Goal: Transaction & Acquisition: Purchase product/service

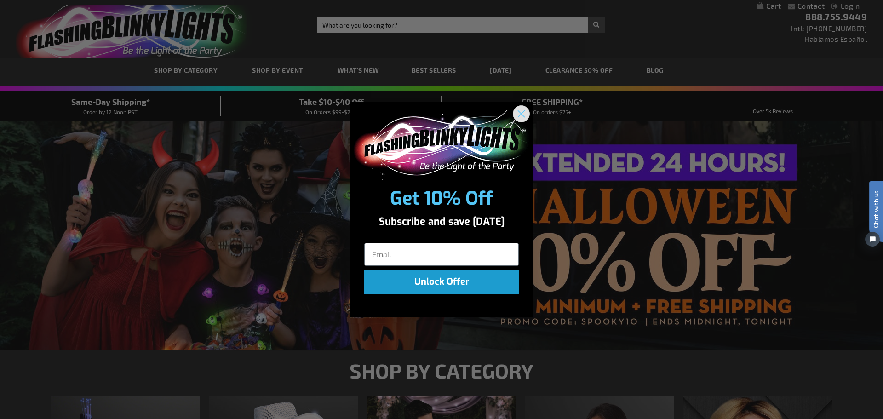
type input "[EMAIL_ADDRESS][DOMAIN_NAME]"
click at [522, 114] on icon "Close dialog" at bounding box center [521, 114] width 6 height 6
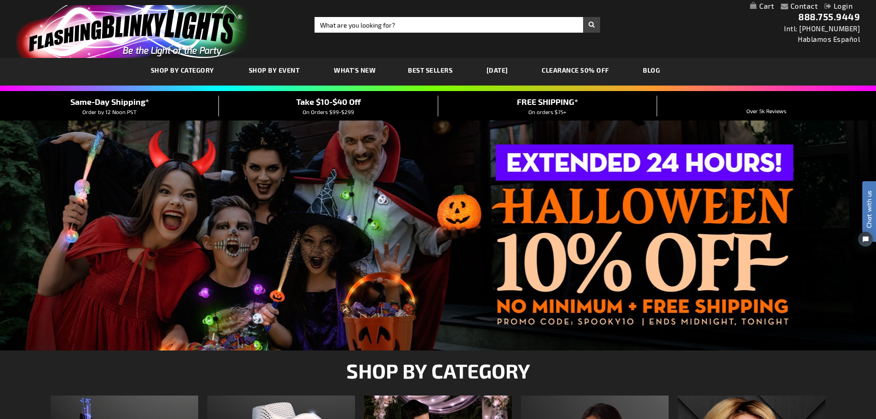
click at [836, 6] on link "Login" at bounding box center [839, 5] width 28 height 9
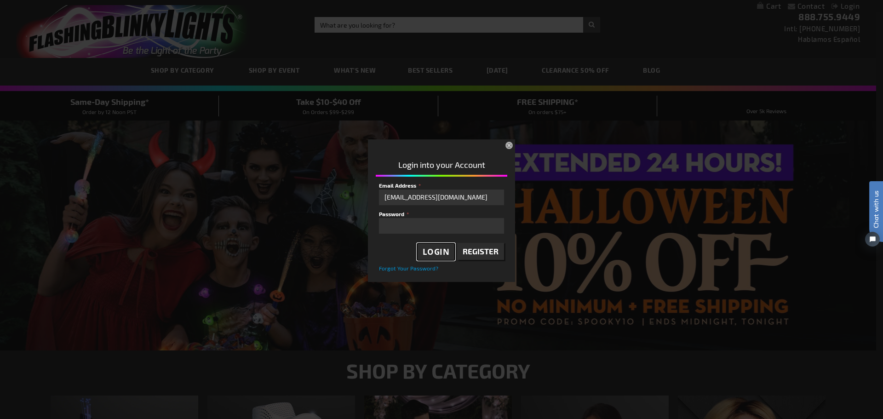
click at [440, 253] on span "Login" at bounding box center [436, 252] width 27 height 11
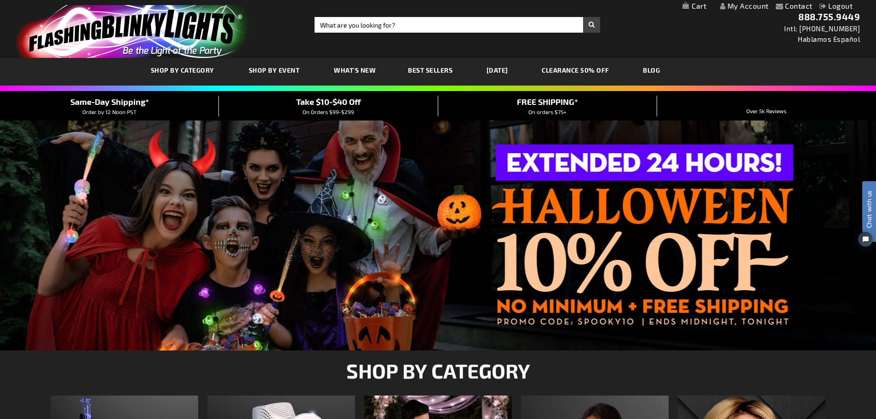
click at [598, 250] on div at bounding box center [438, 236] width 876 height 230
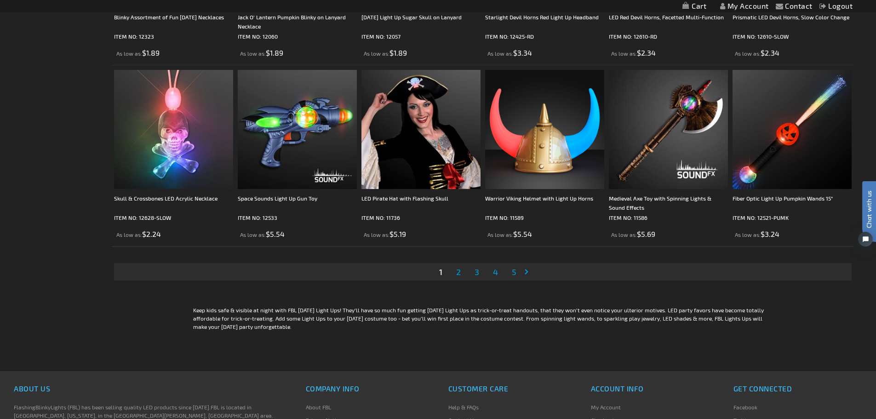
scroll to position [1932, 0]
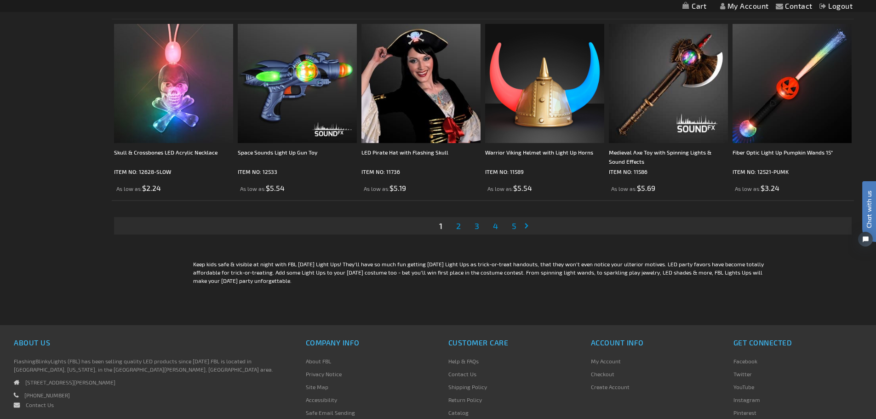
click at [458, 228] on span "2" at bounding box center [458, 226] width 5 height 10
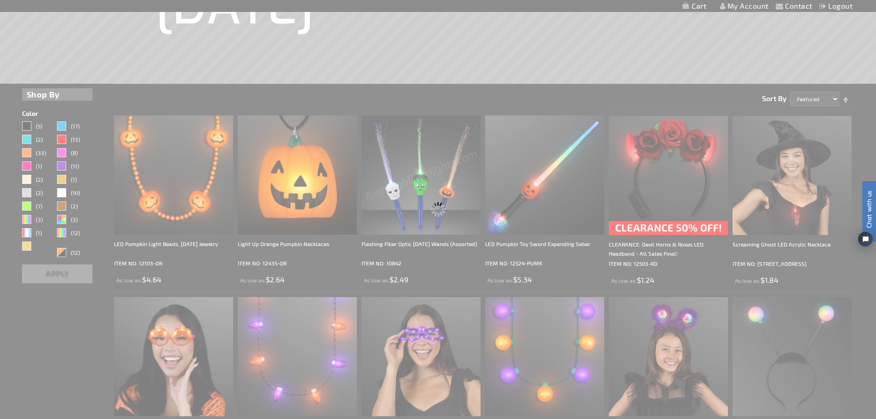
scroll to position [0, 0]
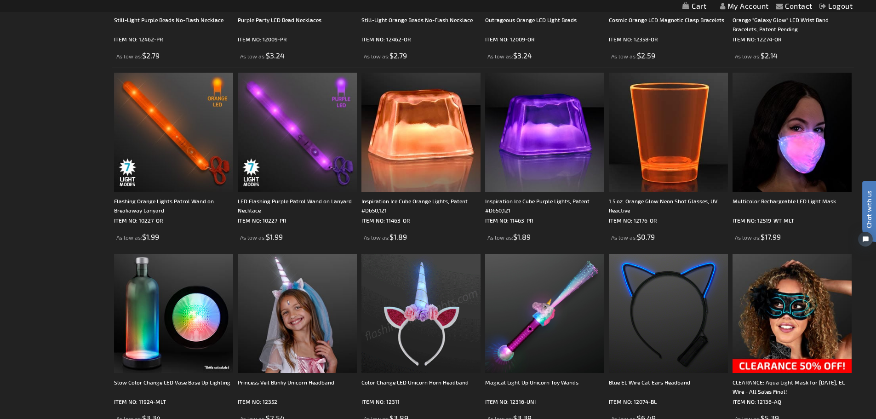
scroll to position [1656, 0]
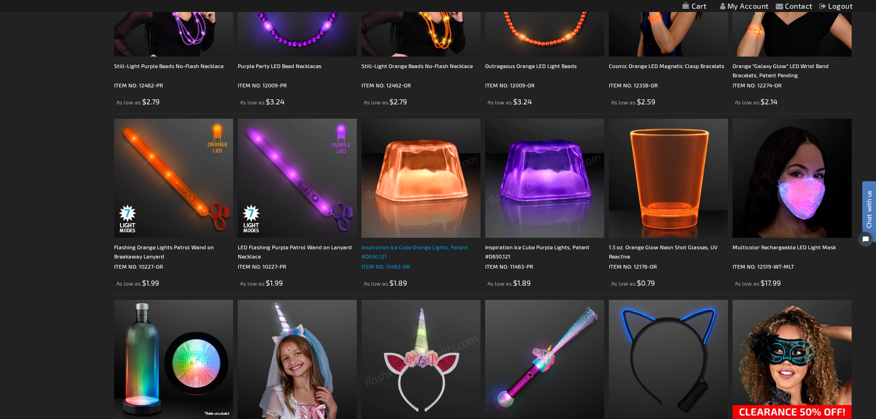
click at [407, 245] on div "Inspiration Ice Cube Orange Lights, Patent #D650,121" at bounding box center [421, 251] width 119 height 18
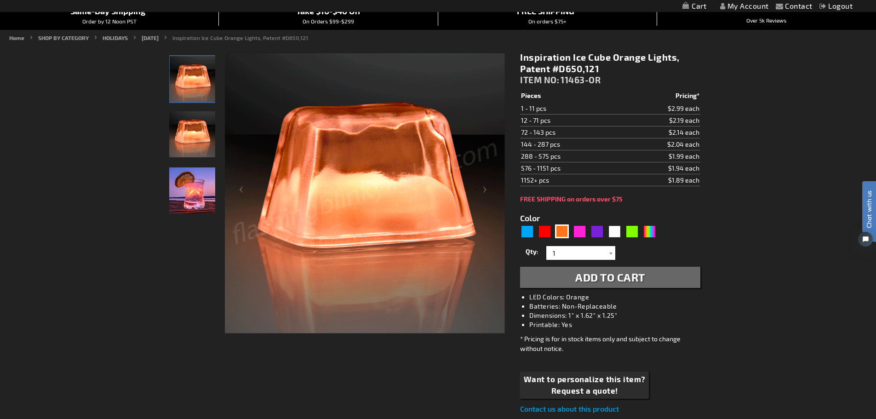
scroll to position [46, 0]
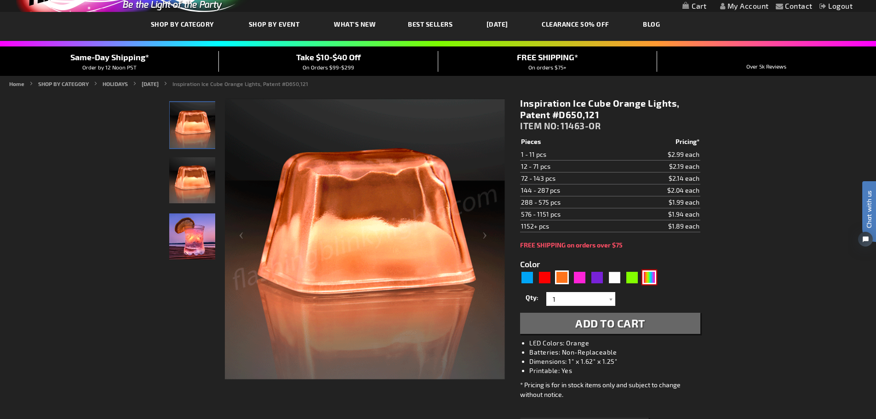
click at [651, 278] on div "Multicolor" at bounding box center [650, 277] width 14 height 14
type input "5659"
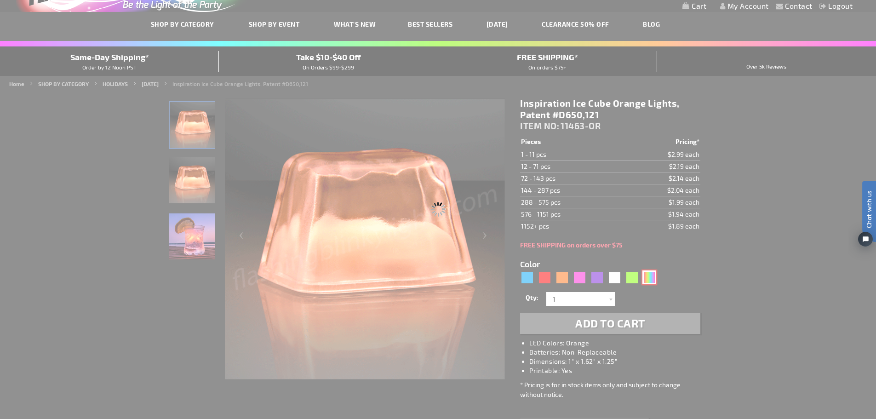
type input "11463-MLT"
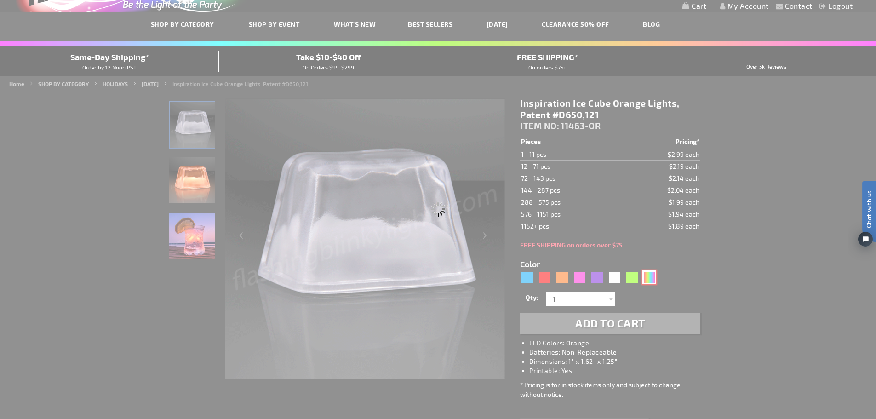
type input "Customize - Inspiration Ice Cube Multicolor Lights - ITEM NO: 11463-MLT"
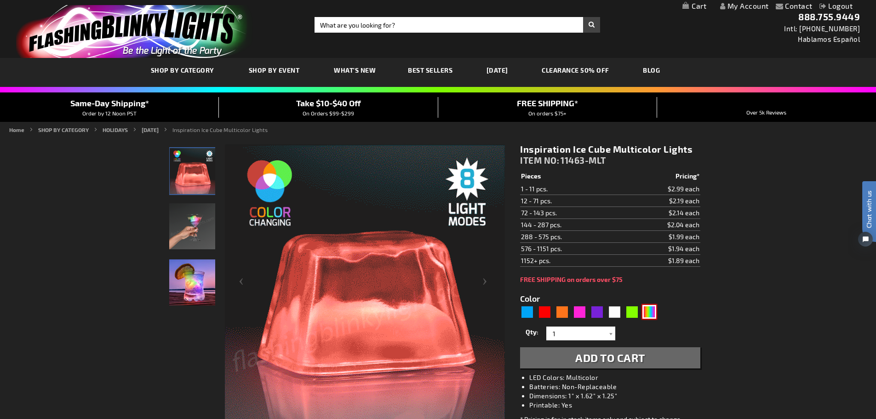
scroll to position [138, 0]
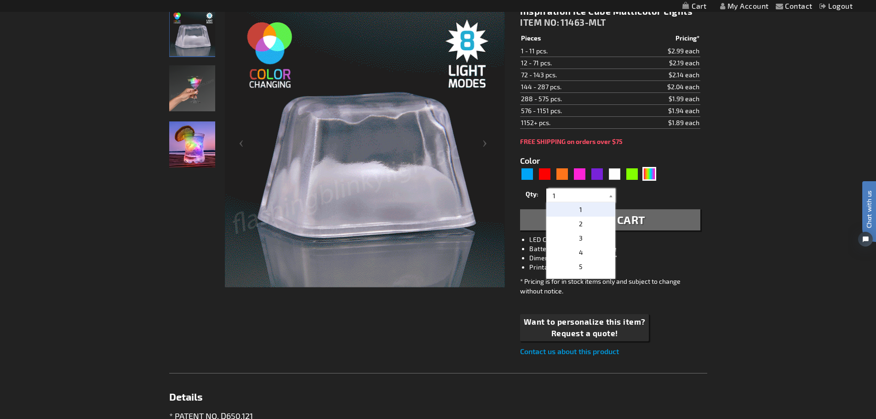
click at [569, 198] on input "1" at bounding box center [582, 196] width 67 height 14
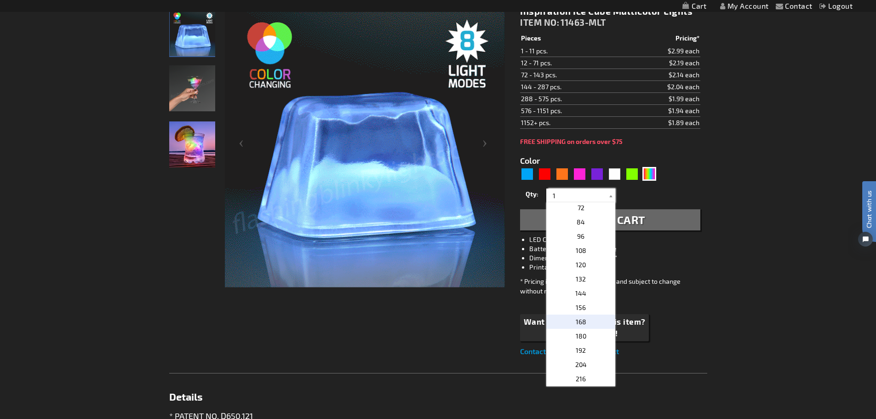
scroll to position [460, 0]
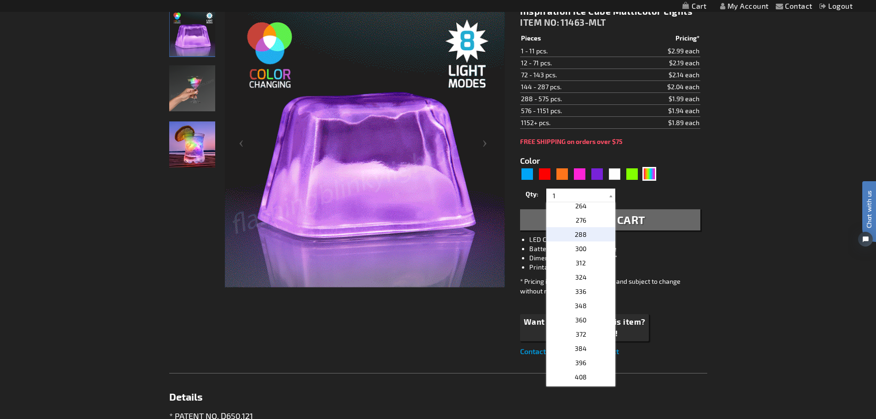
click at [579, 237] on span "288" at bounding box center [581, 234] width 12 height 8
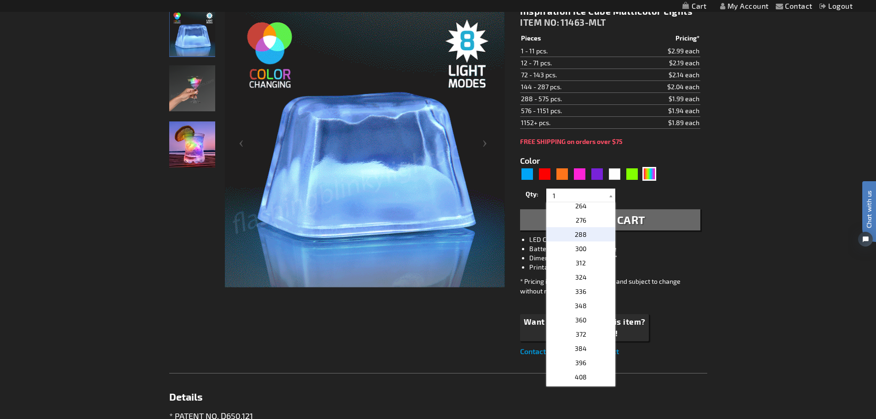
type input "288"
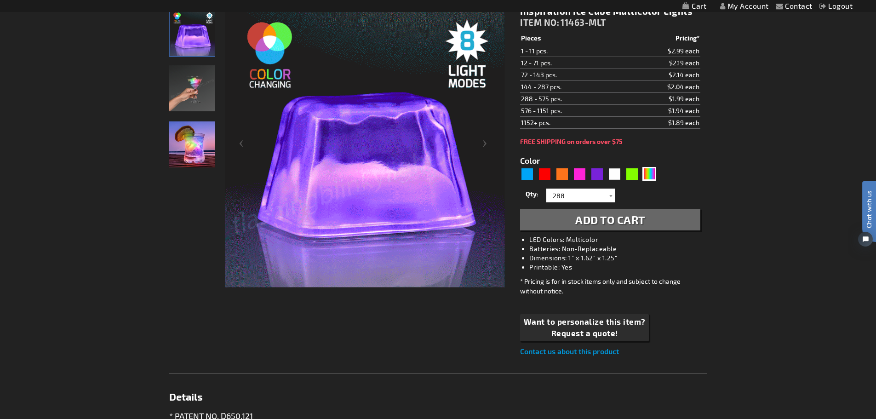
click at [592, 221] on span "Add to Cart" at bounding box center [610, 219] width 70 height 13
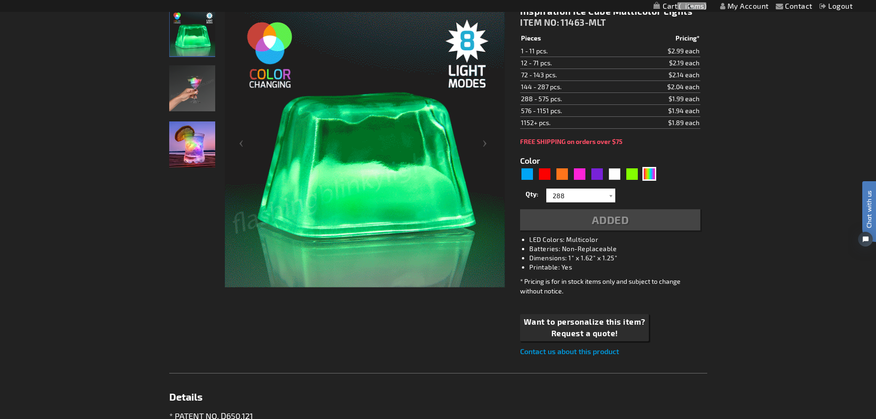
scroll to position [159, 0]
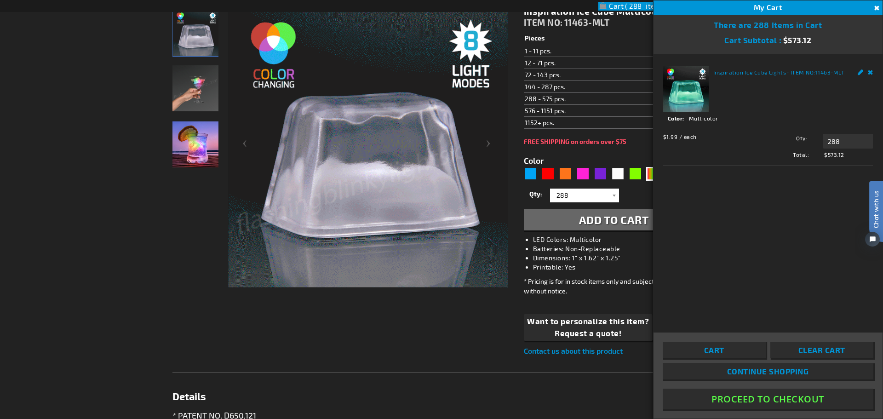
click at [875, 8] on button "Close" at bounding box center [876, 8] width 10 height 10
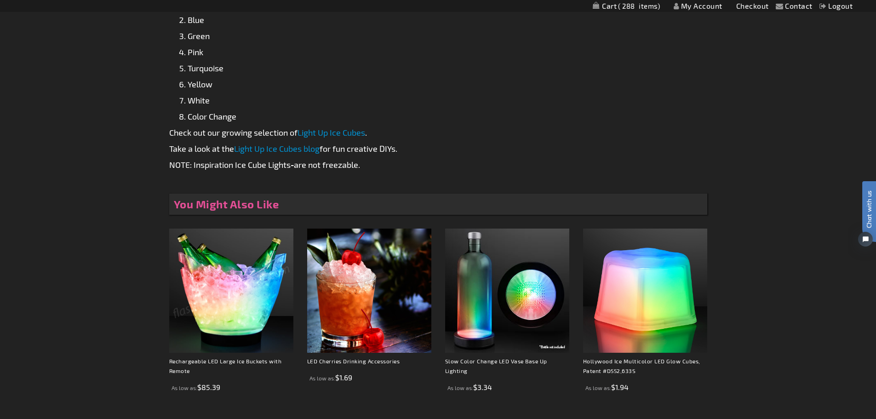
scroll to position [757, 0]
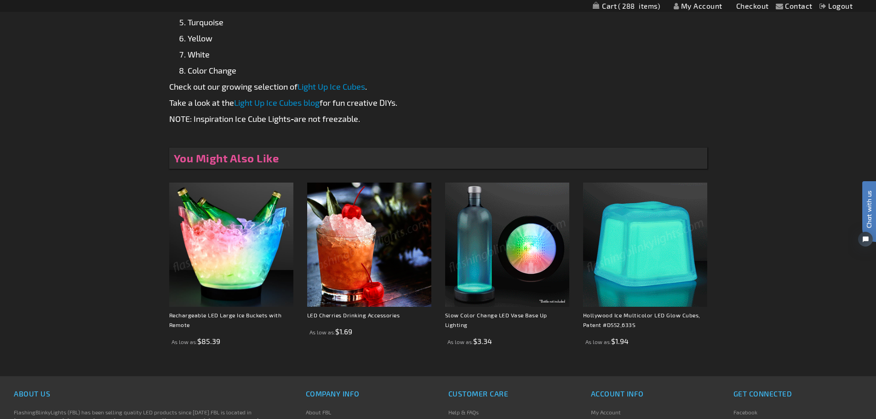
click at [650, 236] on img at bounding box center [645, 245] width 124 height 124
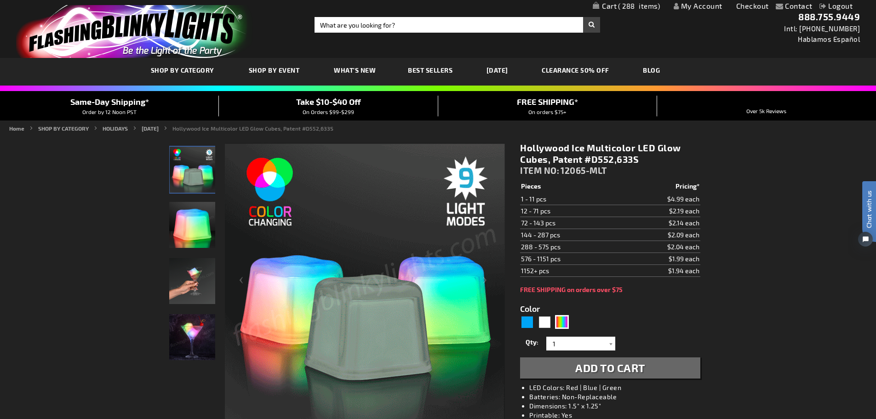
scroll to position [184, 0]
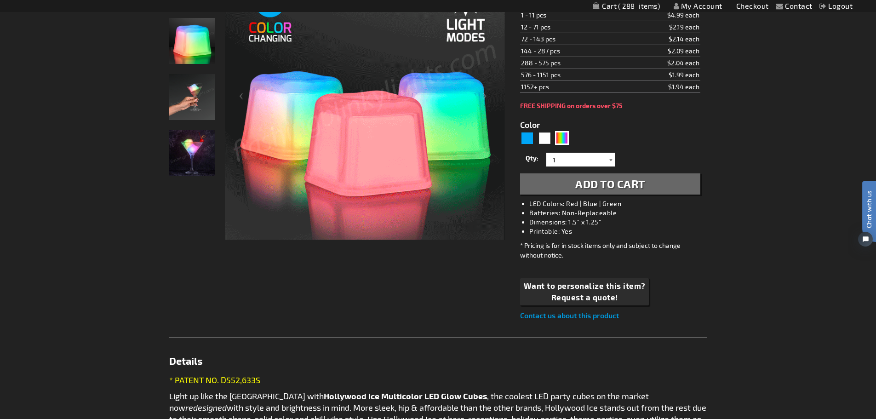
click at [609, 159] on div at bounding box center [610, 160] width 9 height 14
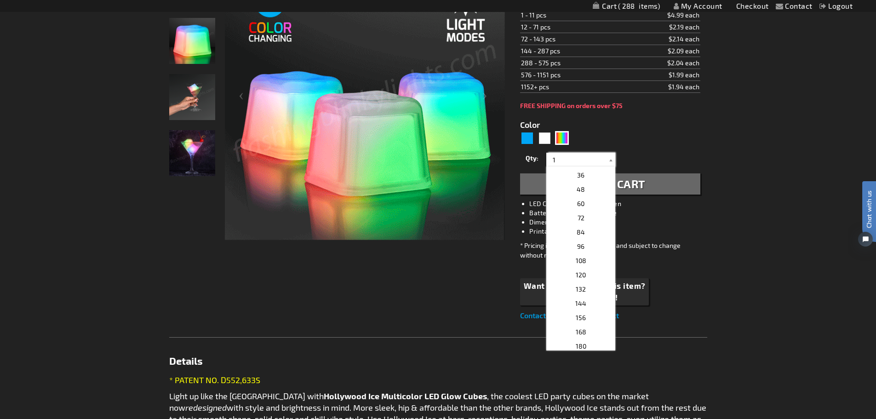
scroll to position [276, 0]
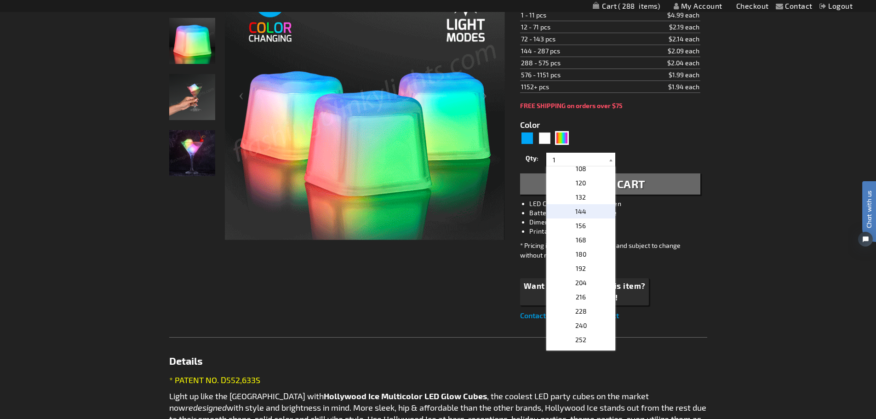
click at [591, 212] on p "144" at bounding box center [580, 211] width 69 height 14
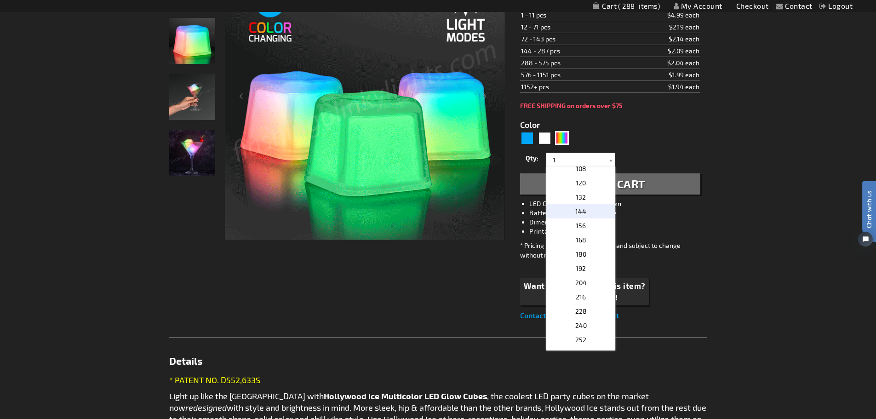
type input "144"
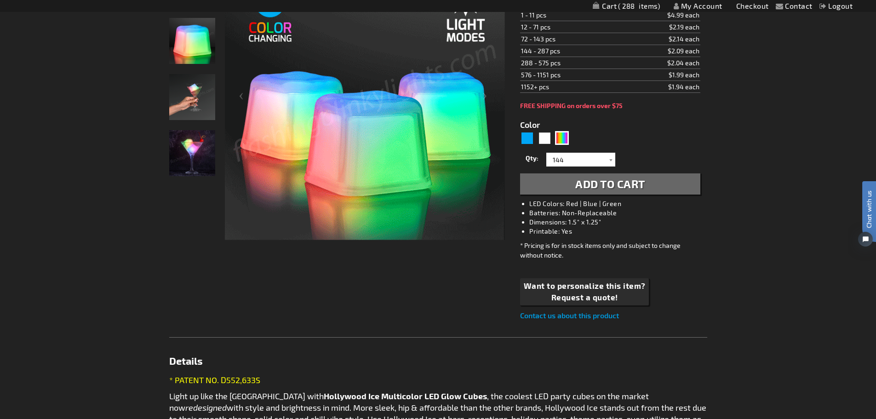
click at [606, 184] on span "Add to Cart" at bounding box center [610, 183] width 70 height 13
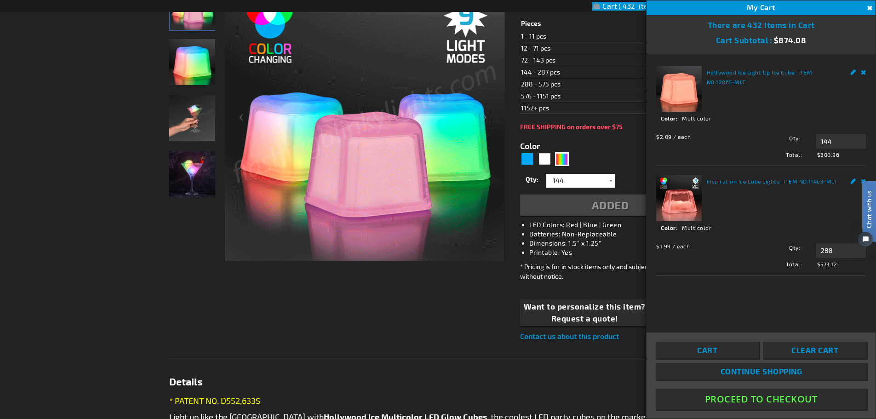
scroll to position [205, 0]
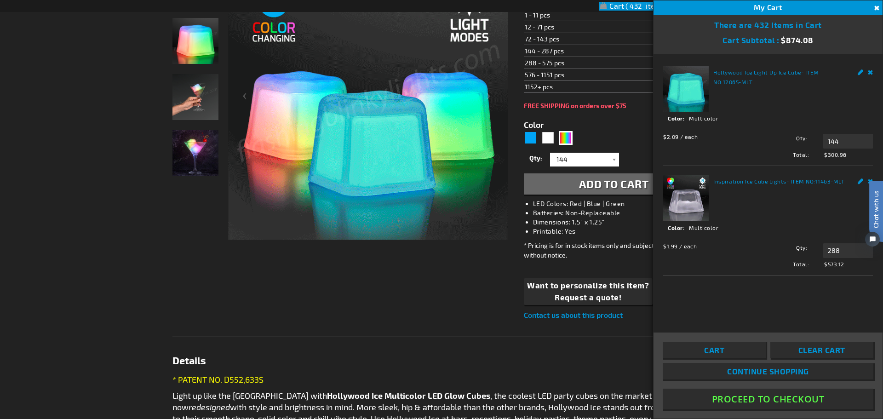
click at [876, 6] on button "Close" at bounding box center [876, 8] width 10 height 10
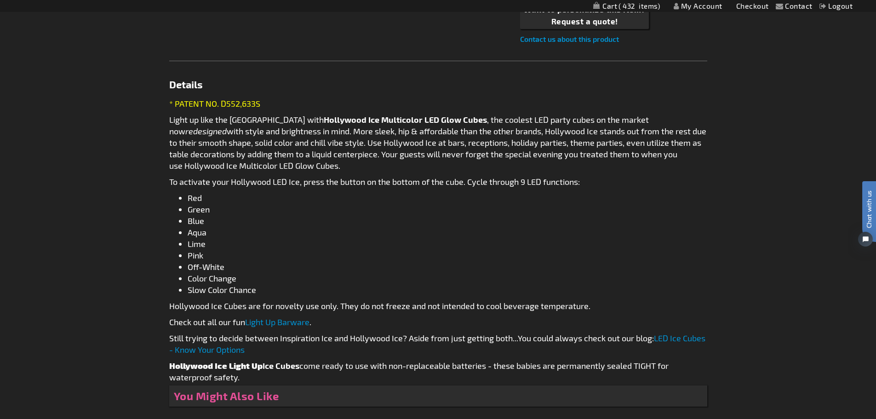
scroll to position [711, 0]
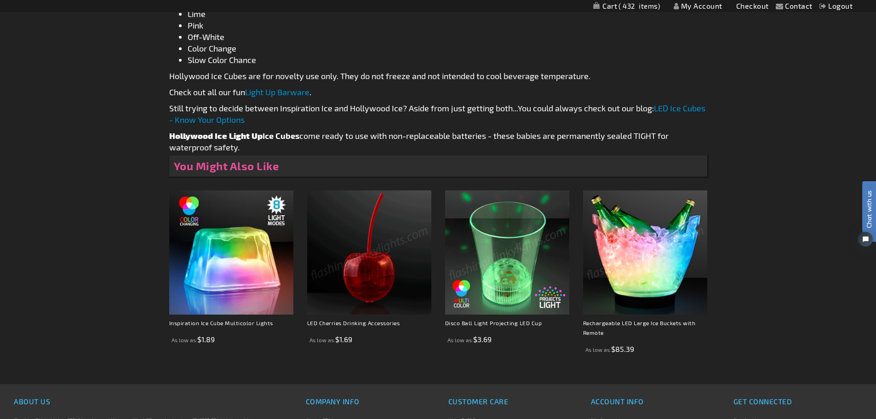
click at [475, 216] on img at bounding box center [507, 252] width 124 height 124
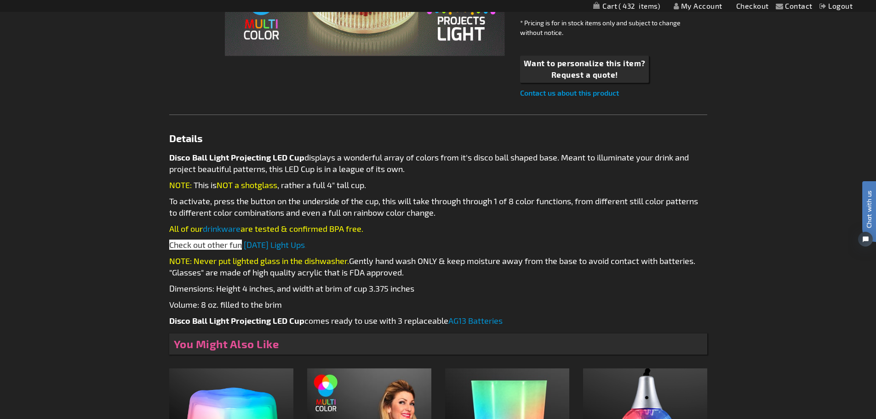
scroll to position [92, 0]
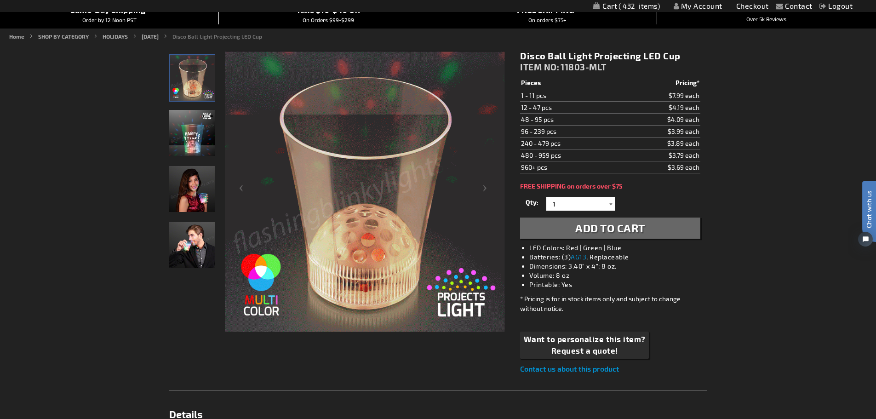
click at [611, 203] on div at bounding box center [610, 204] width 9 height 14
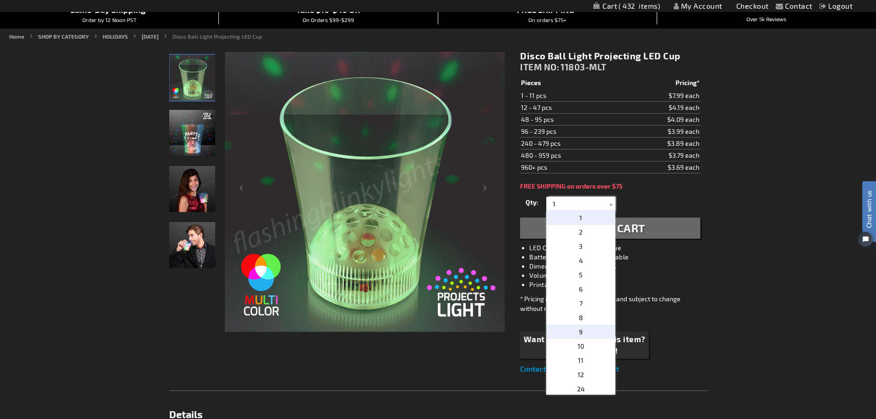
scroll to position [184, 0]
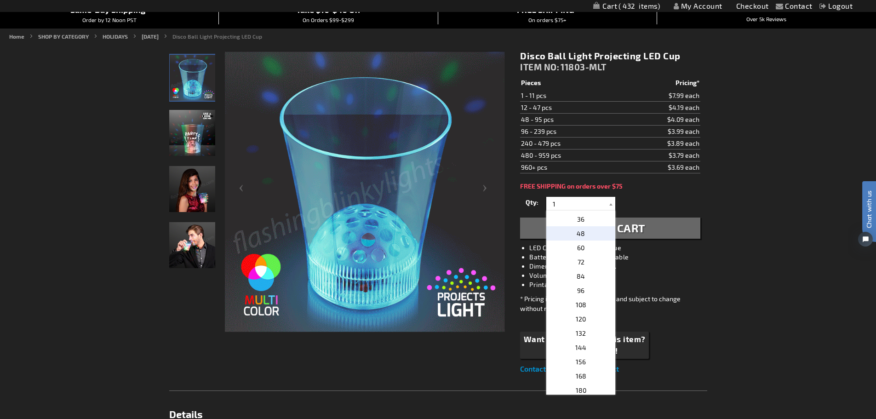
click at [577, 234] on span "48" at bounding box center [581, 234] width 8 height 8
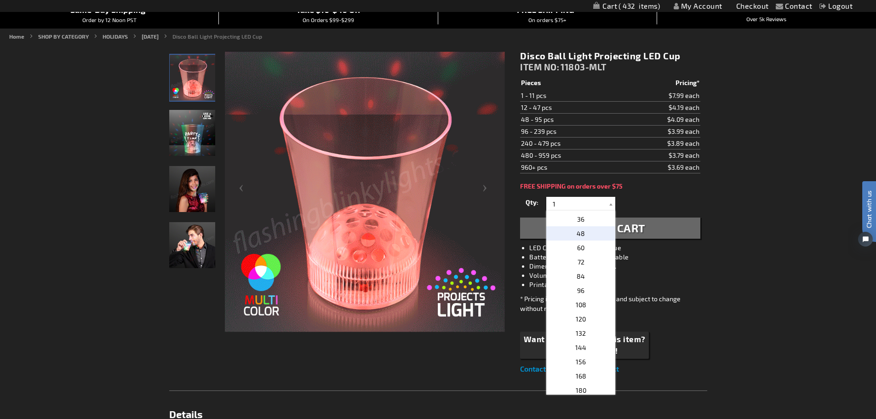
type input "48"
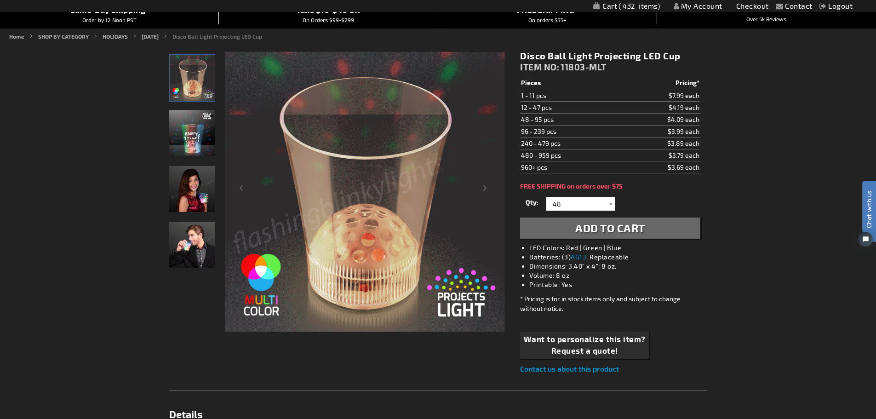
click at [597, 228] on span "Add to Cart" at bounding box center [610, 227] width 70 height 13
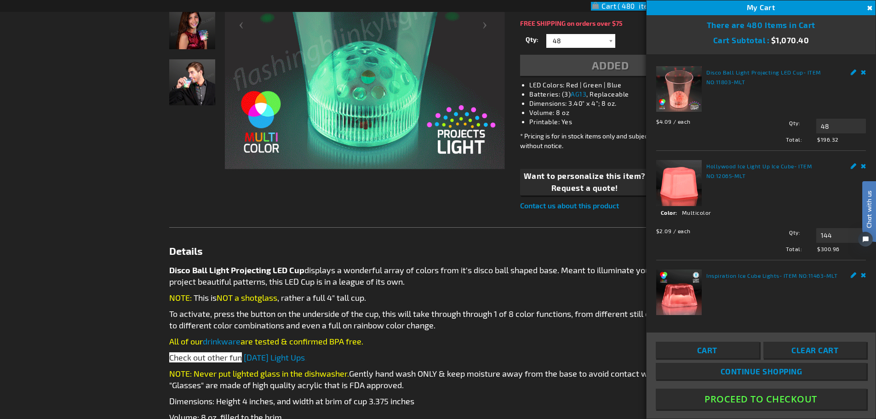
scroll to position [297, 0]
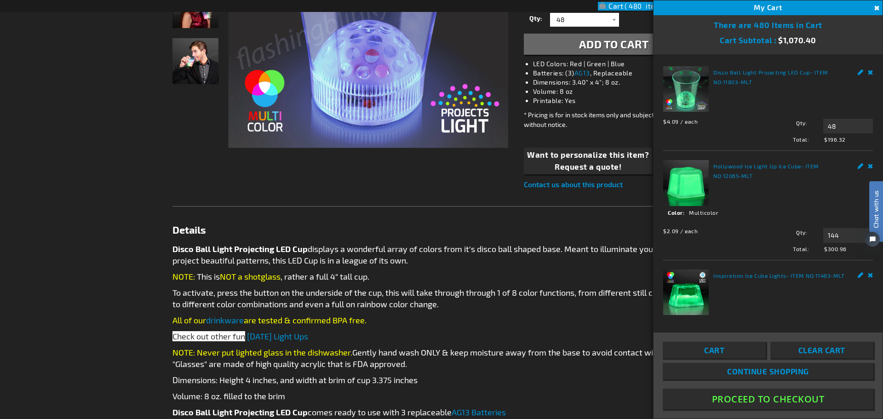
click at [874, 7] on button "Close" at bounding box center [876, 8] width 10 height 10
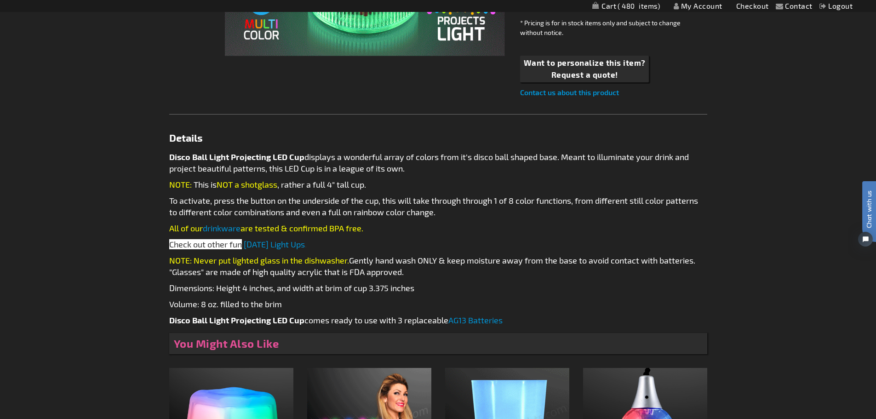
scroll to position [573, 0]
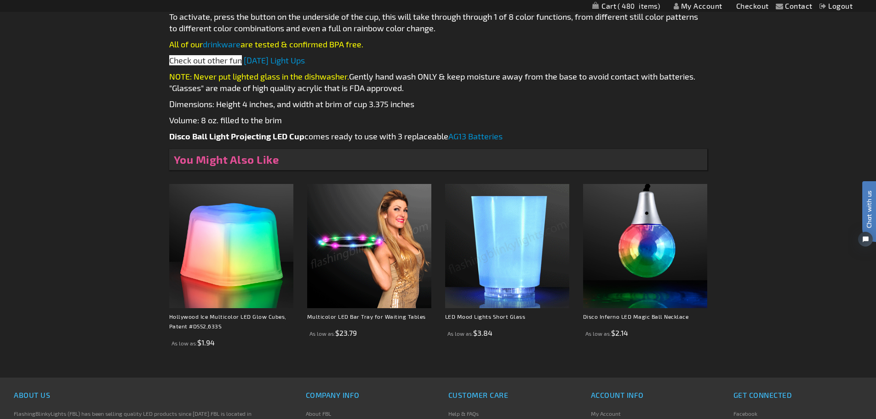
click at [515, 239] on img at bounding box center [507, 246] width 124 height 124
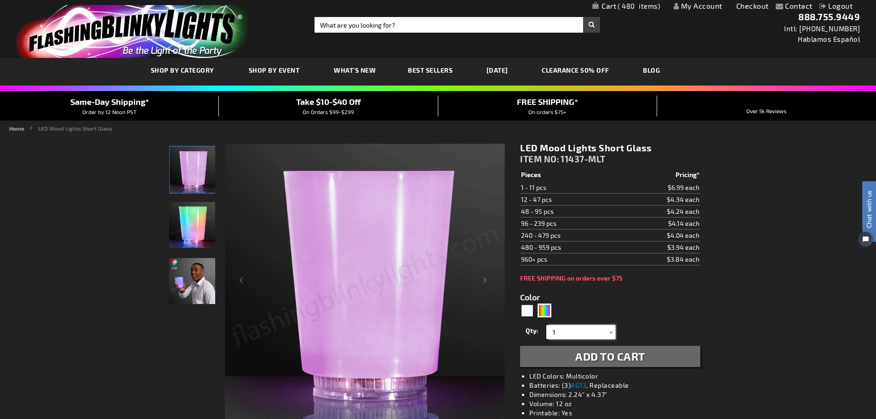
click at [583, 333] on input "1" at bounding box center [582, 332] width 67 height 14
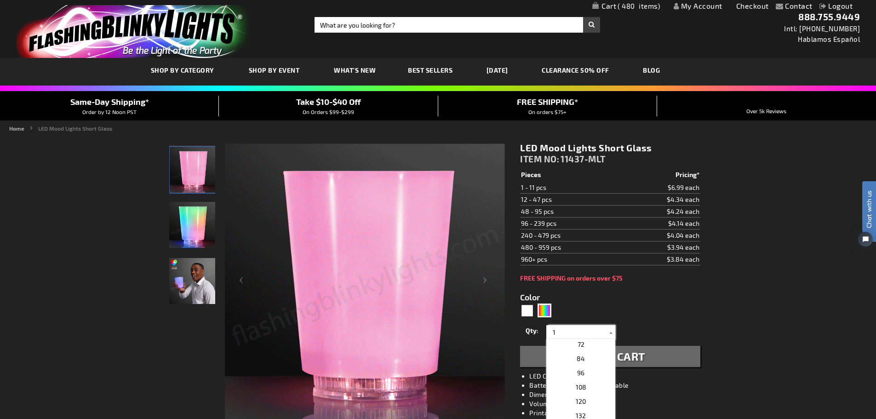
scroll to position [138, 0]
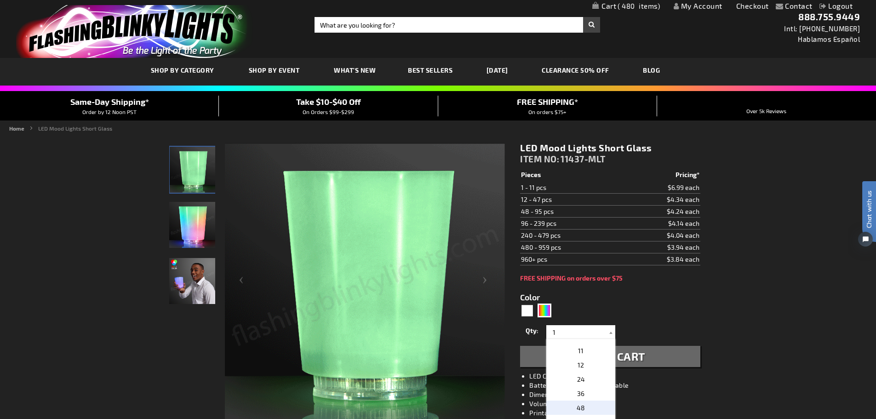
click at [571, 406] on p "48" at bounding box center [580, 408] width 69 height 14
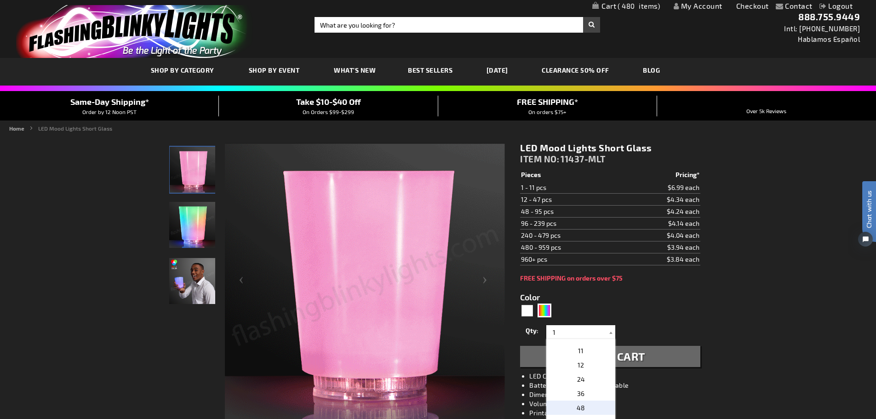
type input "48"
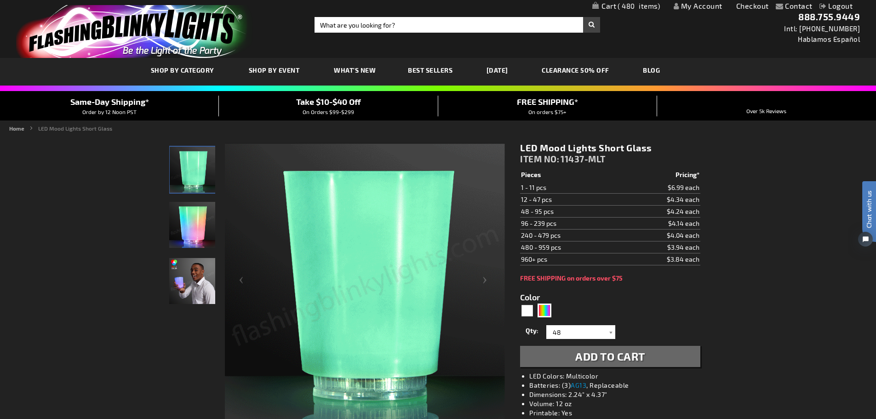
click at [618, 360] on span "Add to Cart" at bounding box center [610, 356] width 70 height 13
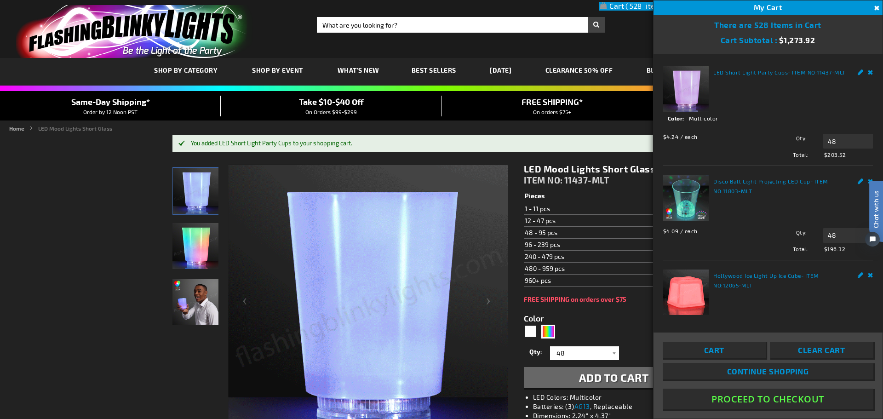
click at [876, 7] on button "Close" at bounding box center [876, 8] width 10 height 10
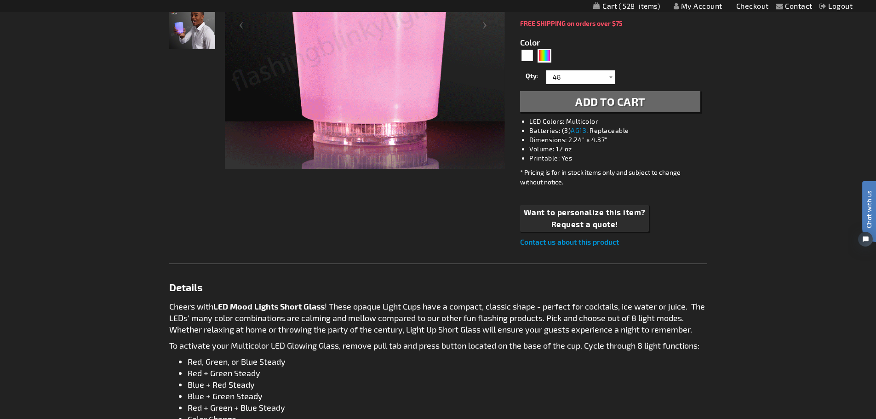
scroll to position [0, 0]
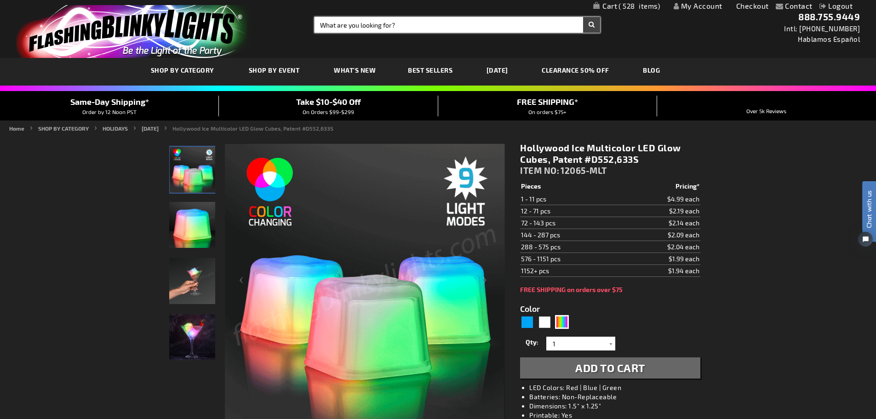
click at [365, 23] on input "Search" at bounding box center [458, 25] width 286 height 16
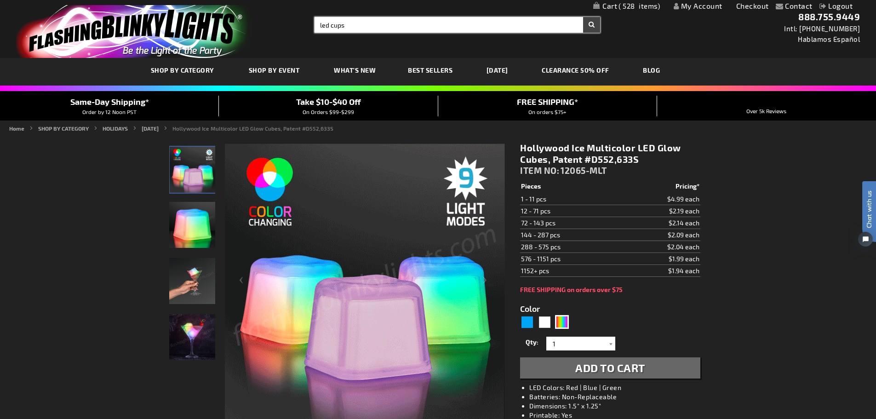
type input "led cups"
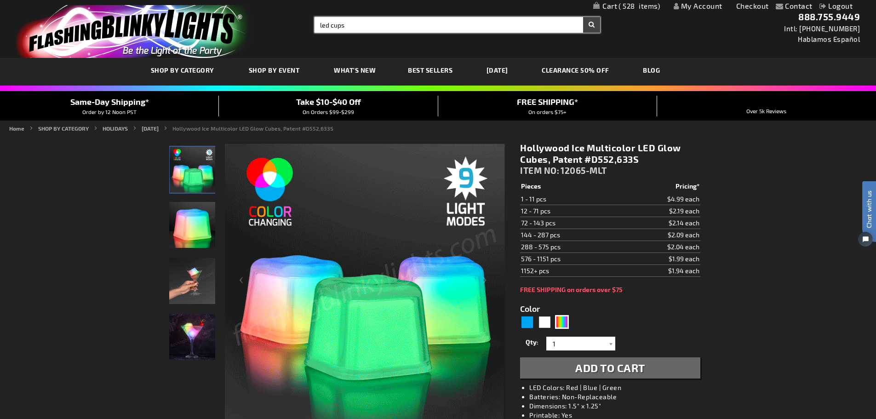
click at [583, 17] on button "Search" at bounding box center [591, 25] width 17 height 16
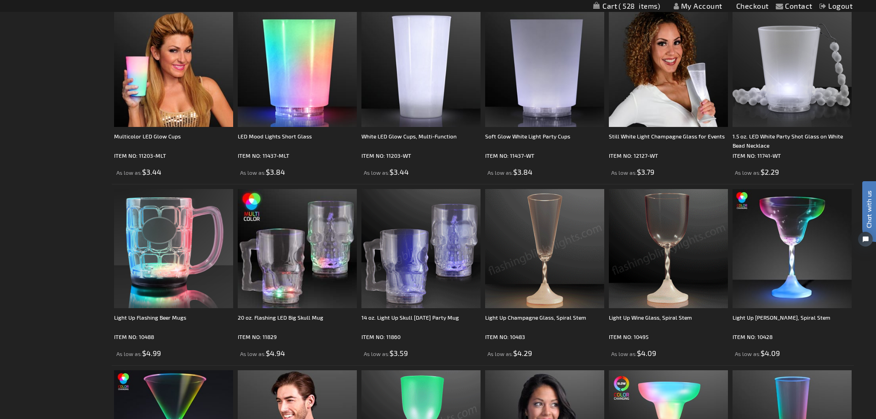
scroll to position [690, 0]
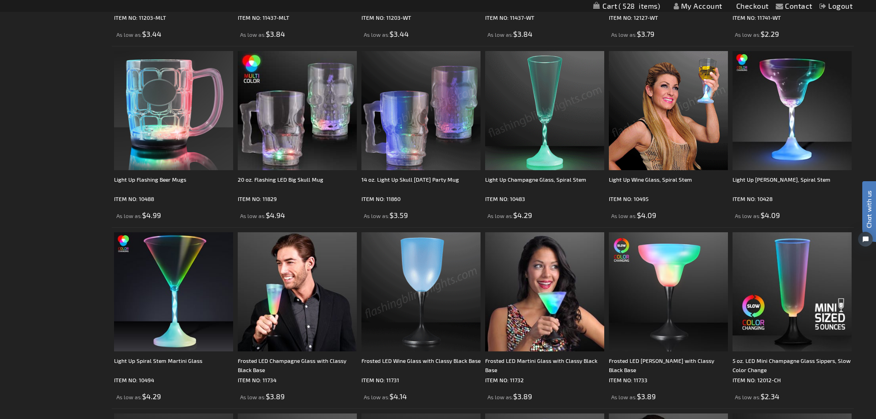
click at [436, 138] on img at bounding box center [421, 110] width 119 height 119
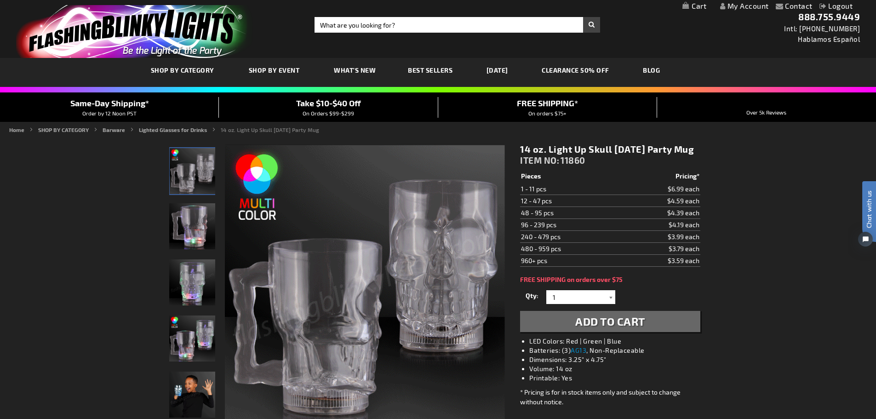
click at [609, 304] on div at bounding box center [610, 297] width 9 height 14
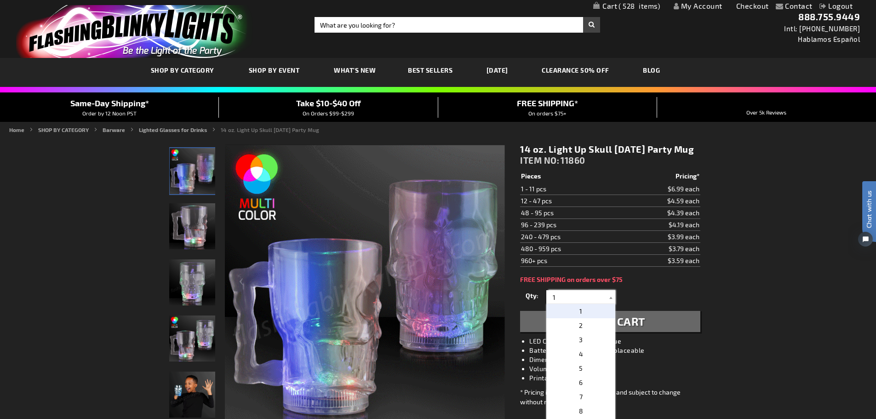
scroll to position [184, 0]
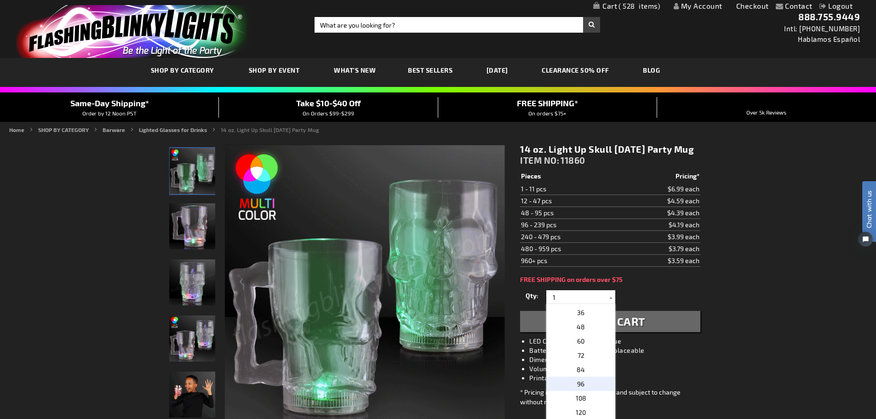
click at [582, 391] on p "96" at bounding box center [580, 384] width 69 height 14
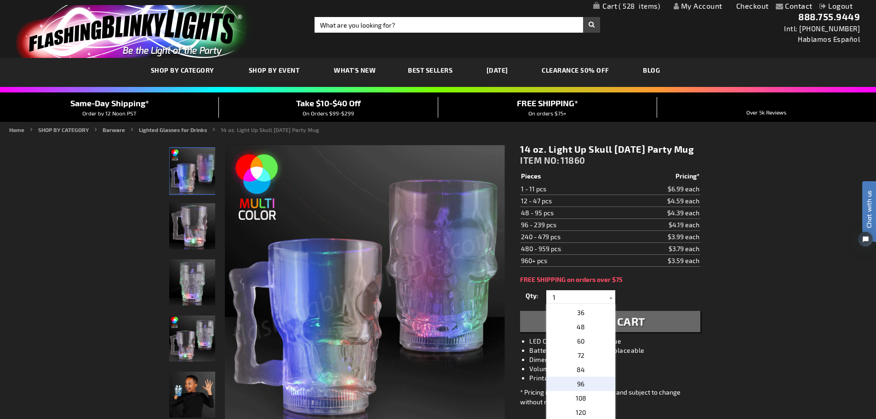
type input "96"
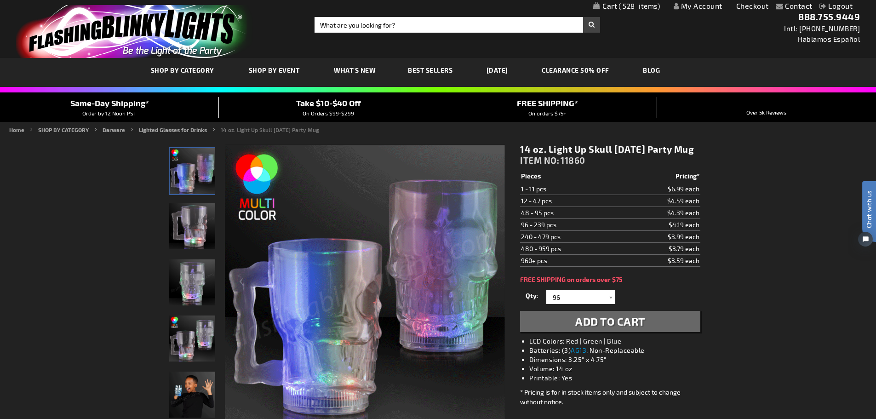
click at [614, 328] on span "Add to Cart" at bounding box center [610, 321] width 70 height 13
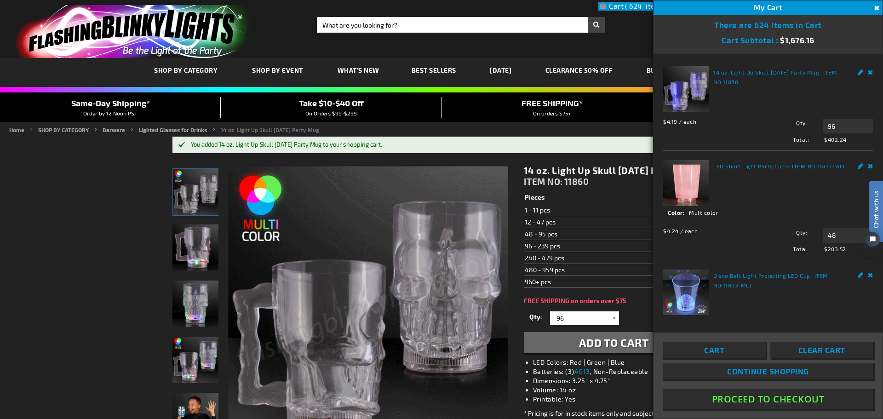
click at [876, 9] on button "Close" at bounding box center [876, 8] width 10 height 10
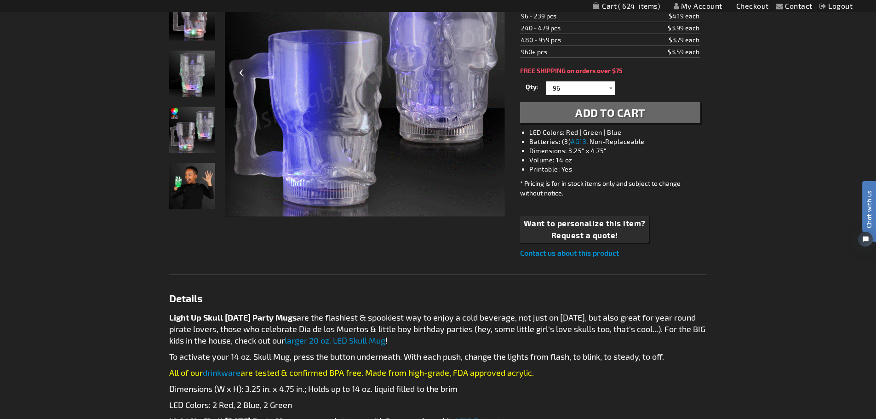
scroll to position [506, 0]
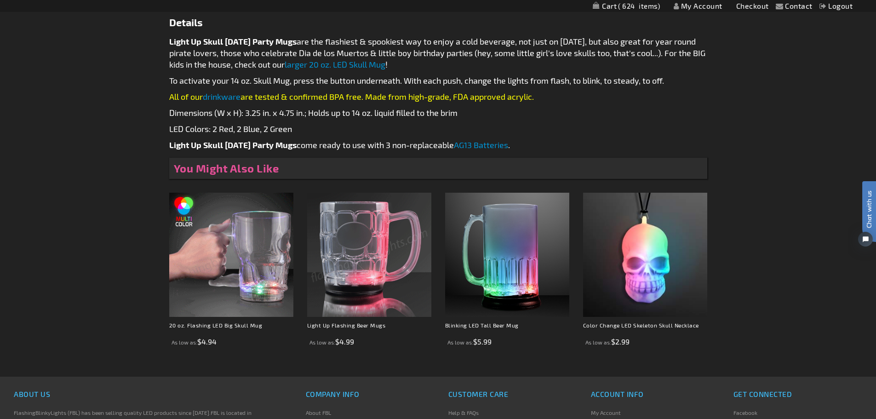
click at [234, 274] on img at bounding box center [231, 255] width 124 height 124
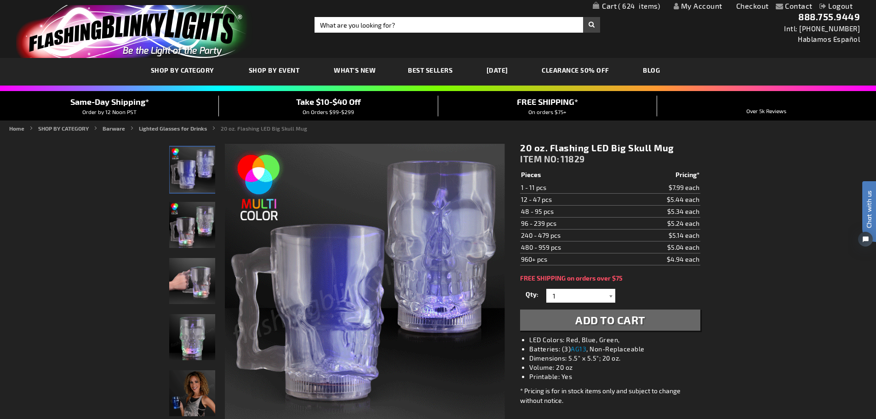
click at [610, 296] on div at bounding box center [610, 296] width 9 height 14
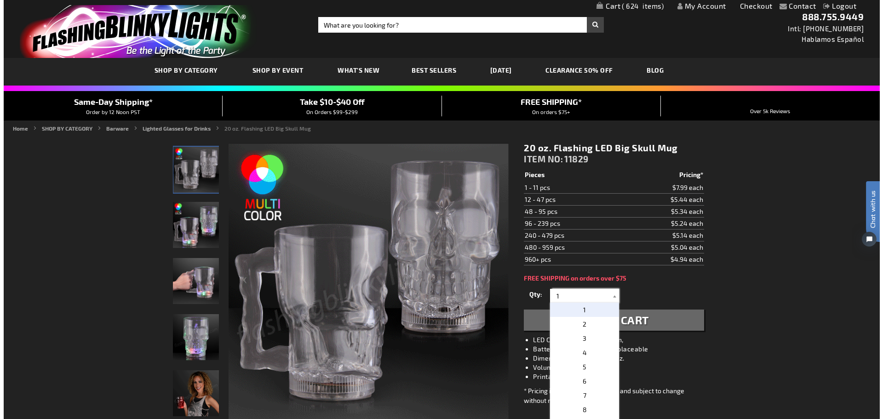
scroll to position [138, 0]
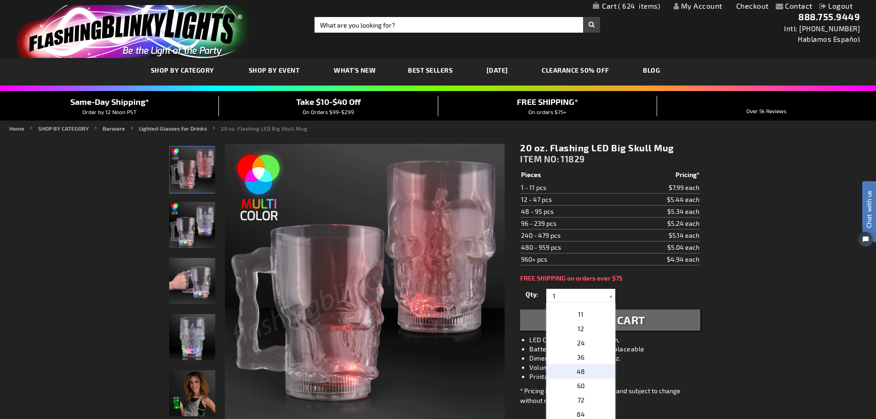
click at [586, 365] on p "48" at bounding box center [580, 371] width 69 height 14
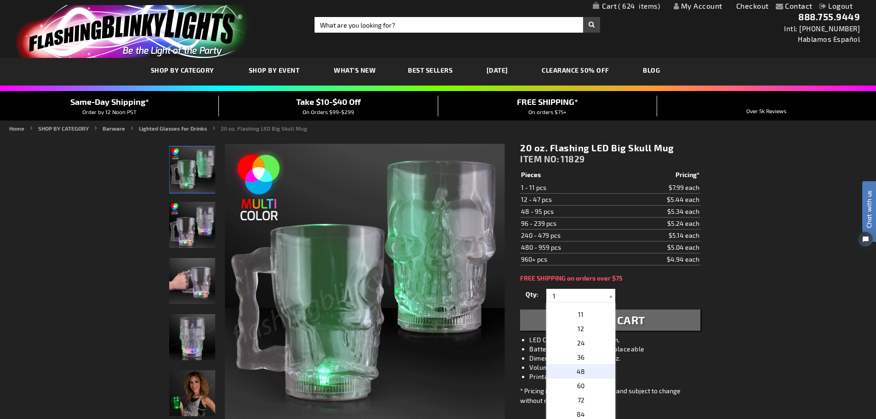
type input "48"
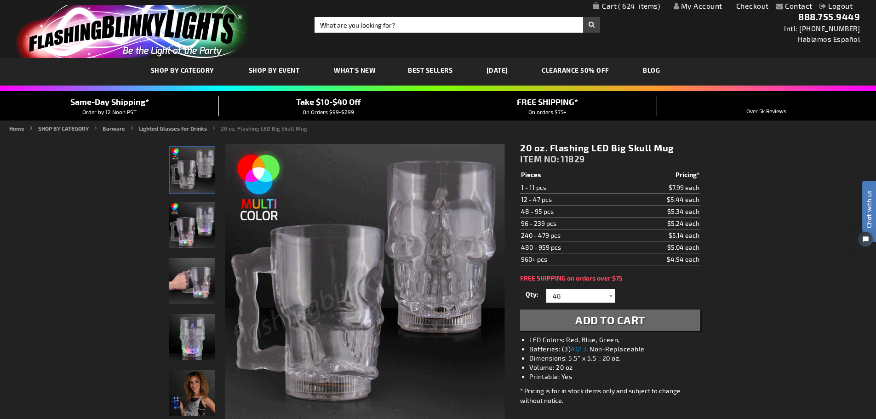
click at [603, 319] on span "Add to Cart" at bounding box center [610, 319] width 70 height 13
